Goal: Check status: Check status

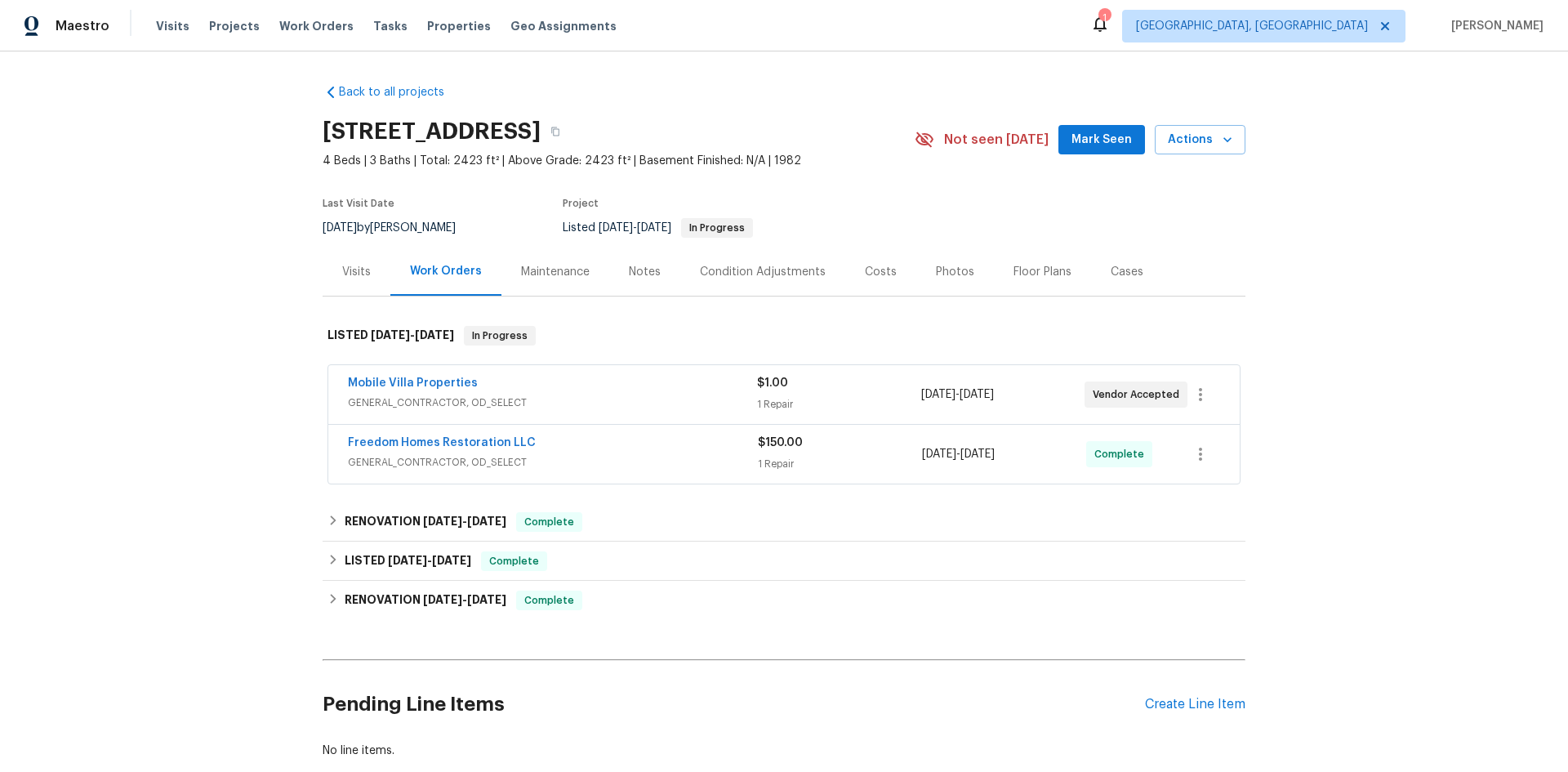
click at [351, 276] on div "Visits" at bounding box center [356, 272] width 28 height 16
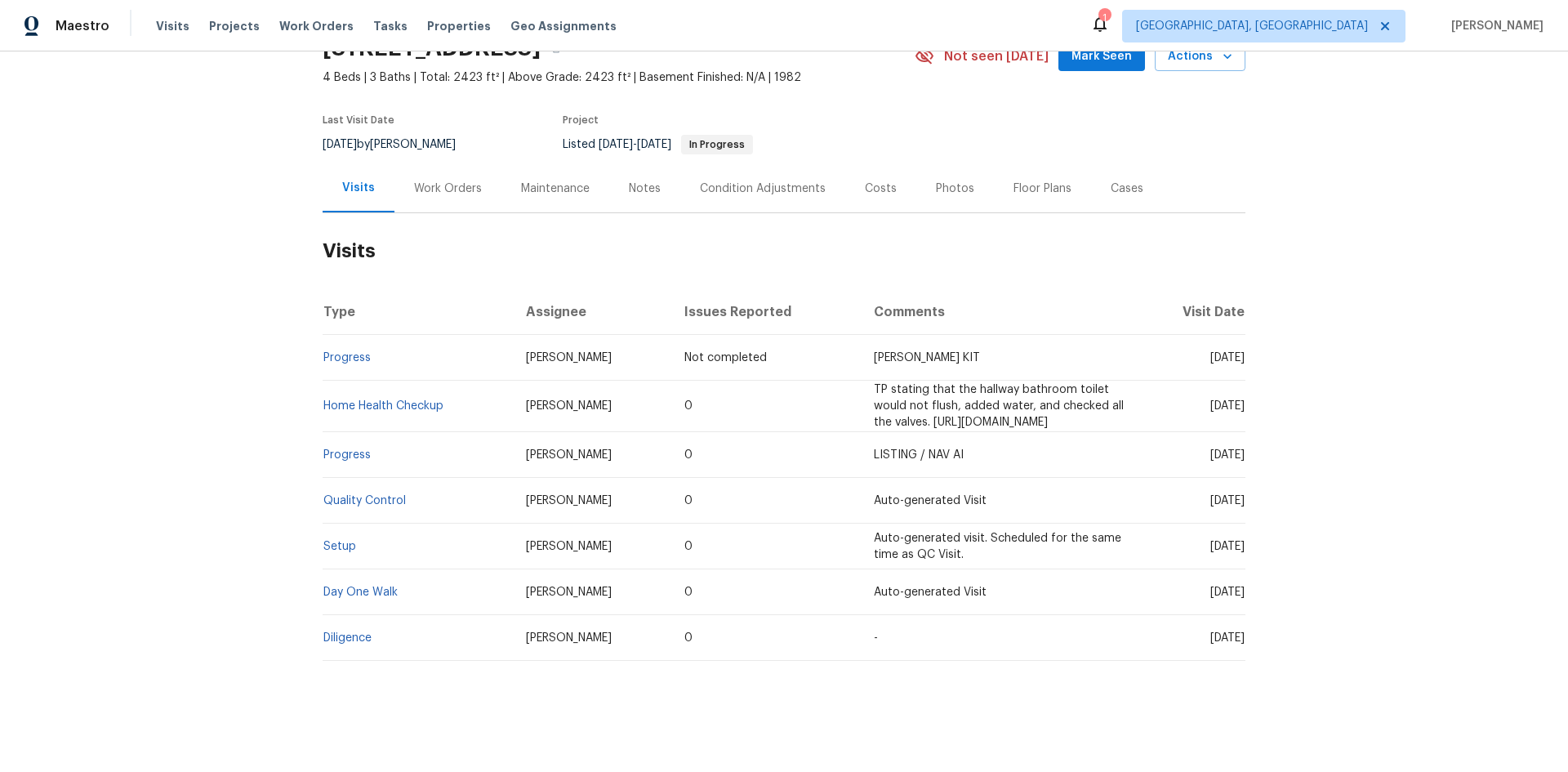
scroll to position [112, 0]
click at [337, 541] on link "Setup" at bounding box center [339, 546] width 33 height 12
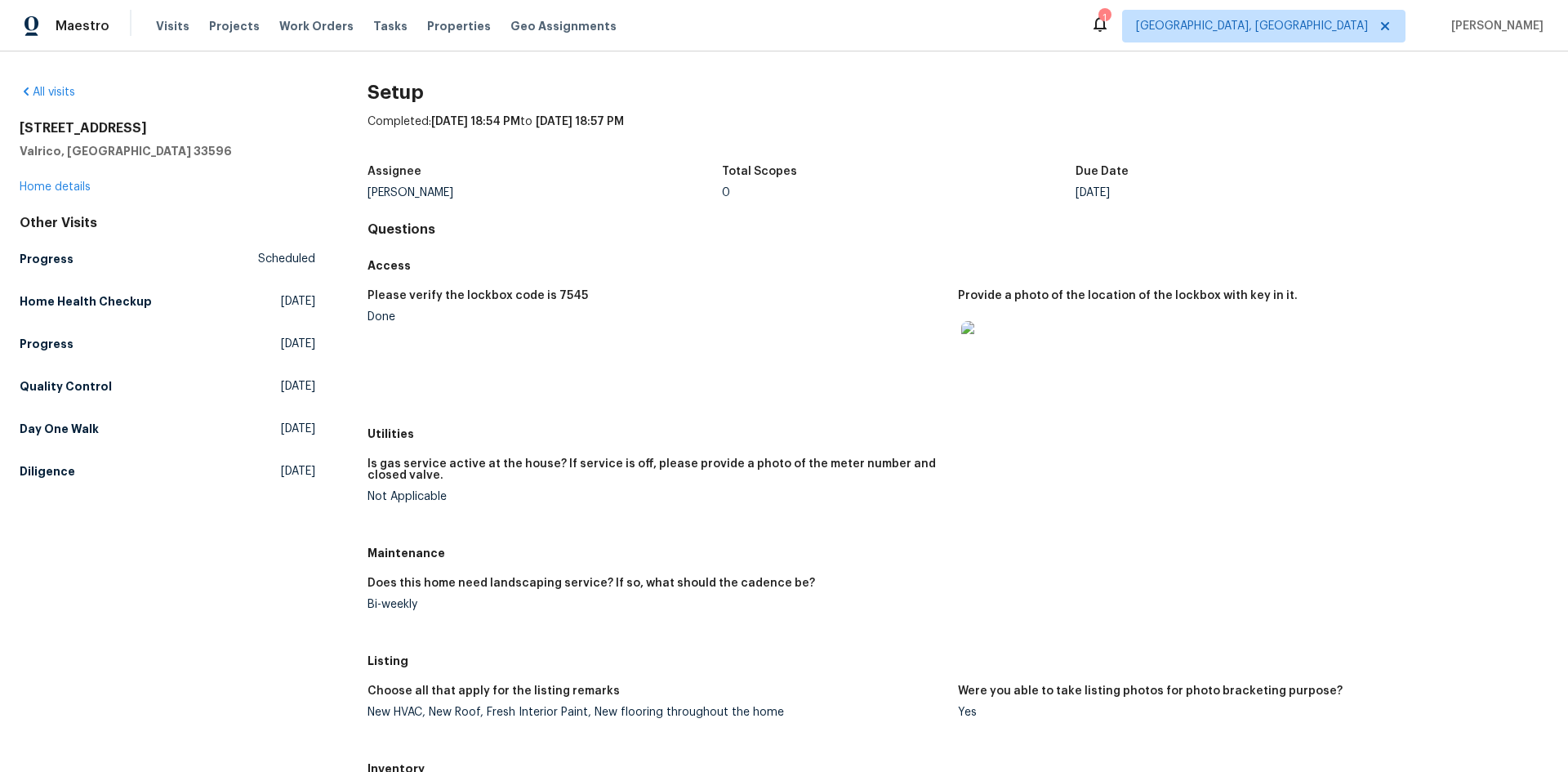
click at [977, 345] on img at bounding box center [987, 347] width 52 height 52
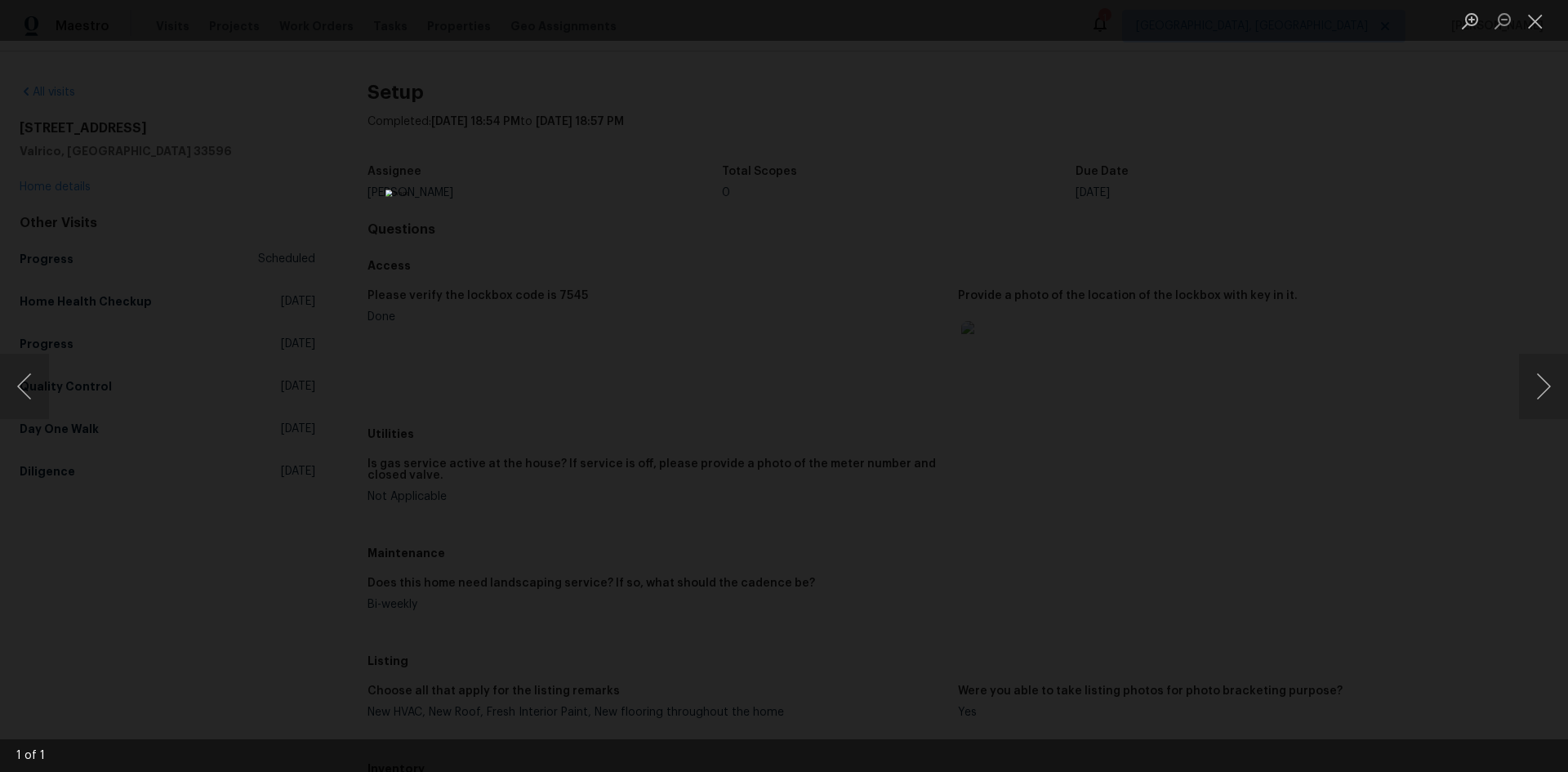
click at [1304, 308] on div "Lightbox" at bounding box center [784, 386] width 1568 height 772
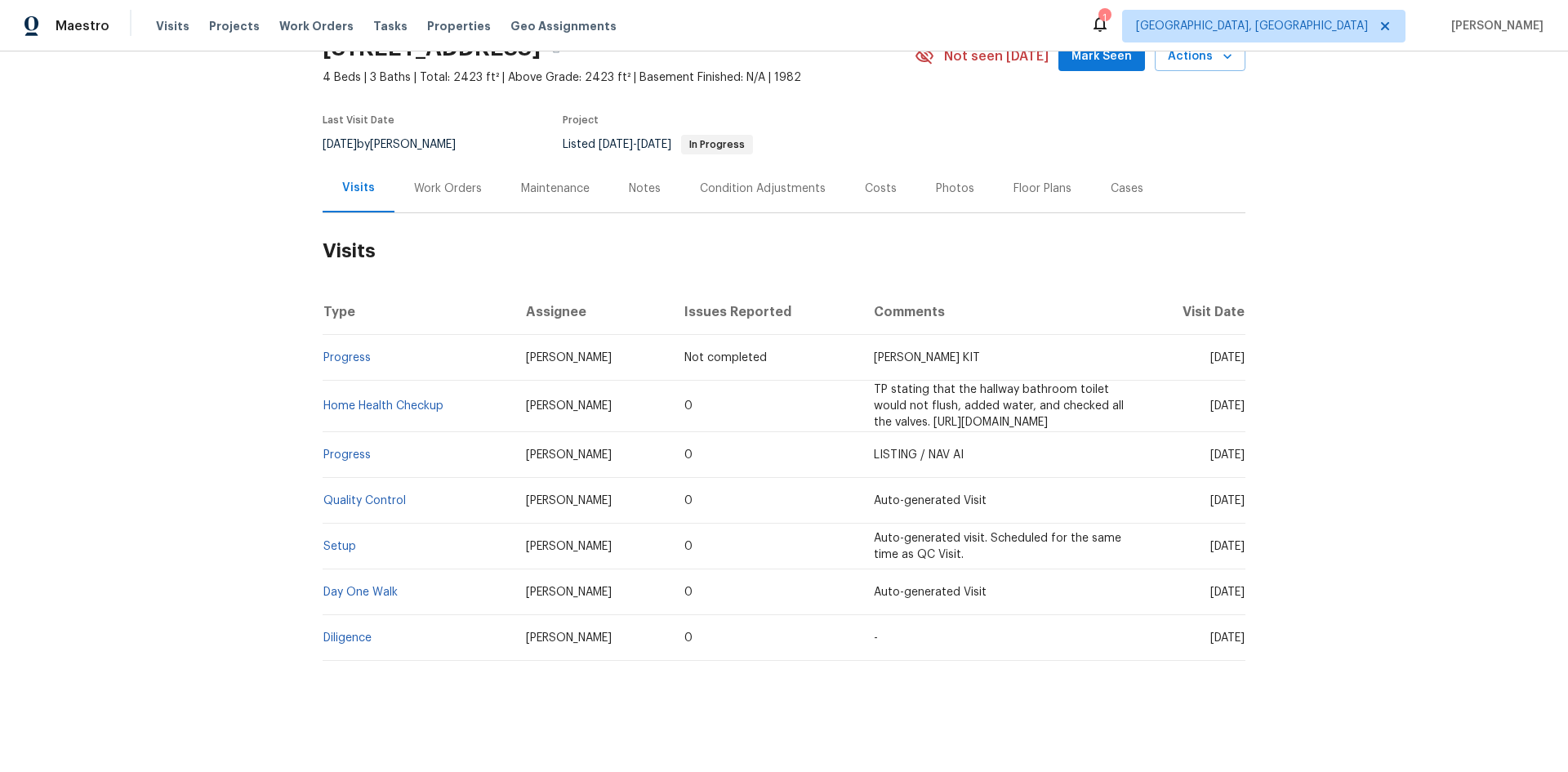
scroll to position [112, 0]
click at [339, 352] on link "Progress" at bounding box center [347, 358] width 47 height 12
